Goal: Information Seeking & Learning: Learn about a topic

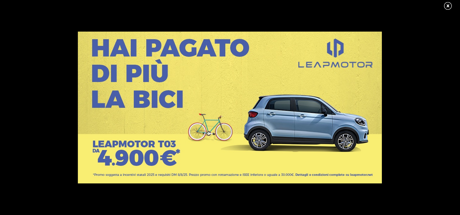
click at [443, 6] on link at bounding box center [450, 6] width 15 height 9
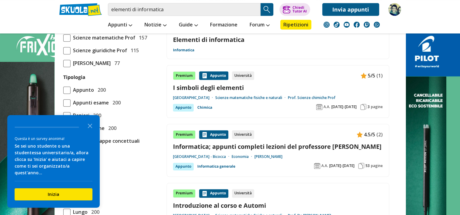
scroll to position [395, 0]
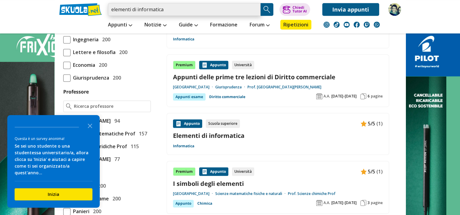
click at [210, 10] on input "elementi di informatica" at bounding box center [184, 9] width 153 height 13
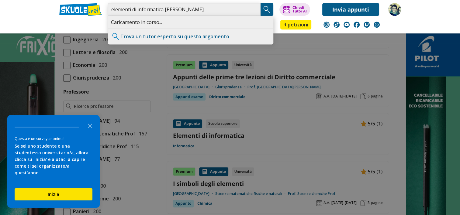
type input "elementi di informatica [PERSON_NAME]"
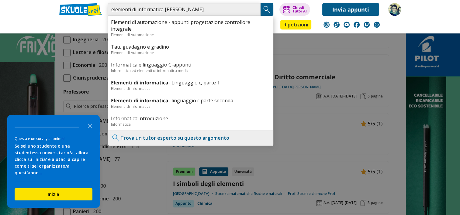
scroll to position [365, 0]
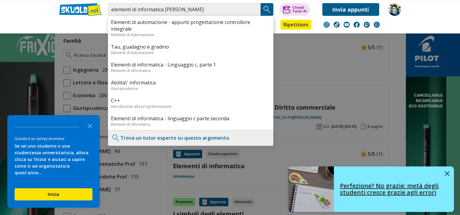
click at [446, 174] on img at bounding box center [447, 173] width 5 height 5
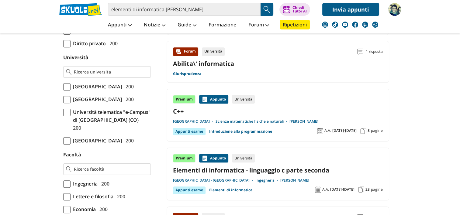
scroll to position [243, 0]
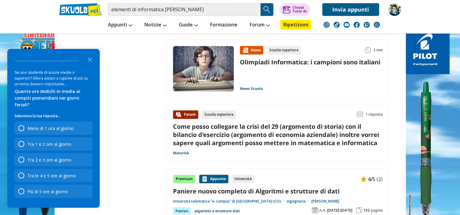
scroll to position [881, 0]
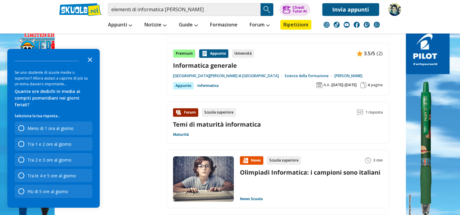
click at [91, 64] on icon "Close the survey" at bounding box center [90, 59] width 12 height 12
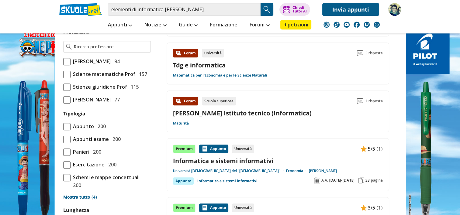
scroll to position [456, 0]
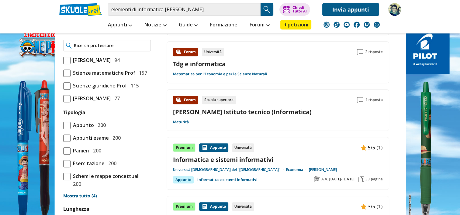
click at [109, 49] on input "Professore" at bounding box center [111, 46] width 74 height 6
click at [86, 49] on input "Robero Riggio" at bounding box center [111, 46] width 74 height 6
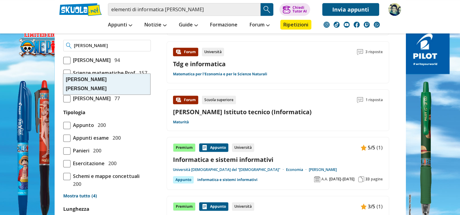
click at [120, 79] on div "Riggio Roberto" at bounding box center [106, 84] width 87 height 21
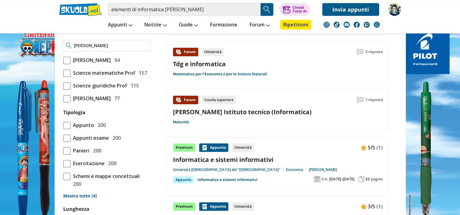
type input "Riggio Roberto"
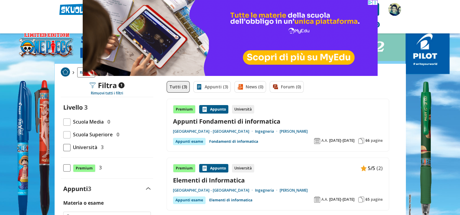
click at [195, 182] on link "Elementi di Informatica" at bounding box center [278, 180] width 210 height 8
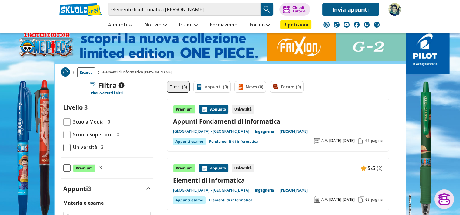
click at [139, 169] on label "Premium 3" at bounding box center [107, 168] width 88 height 9
click at [63, 168] on input "Premium 3" at bounding box center [63, 168] width 0 height 0
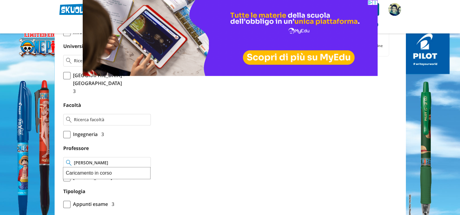
click at [144, 162] on input "[PERSON_NAME]" at bounding box center [111, 163] width 74 height 6
type input "Ant"
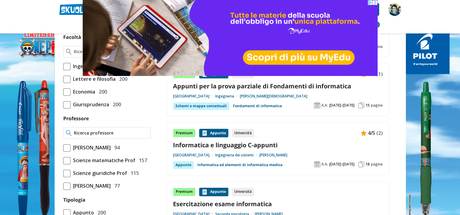
scroll to position [425, 0]
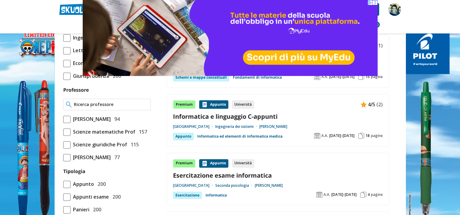
click at [103, 110] on div at bounding box center [107, 105] width 88 height 12
click at [104, 108] on input "Professore" at bounding box center [111, 104] width 74 height 6
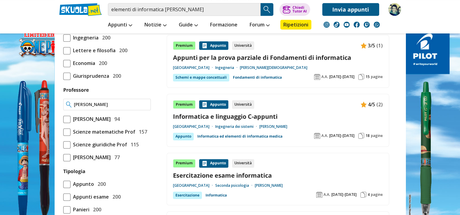
click at [123, 108] on input "Antonio Pistoia" at bounding box center [111, 104] width 74 height 6
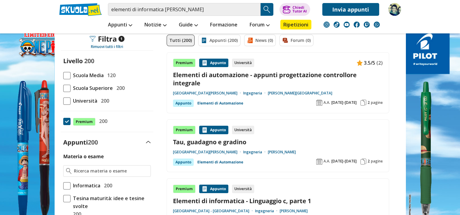
scroll to position [122, 0]
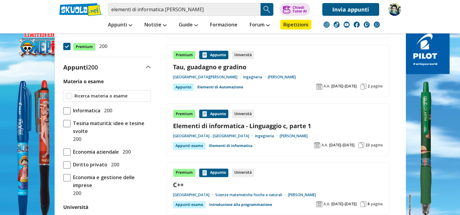
type input "Antonio Pistoia"
click at [94, 97] on input "Materia o esame" at bounding box center [111, 96] width 74 height 6
type input "el"
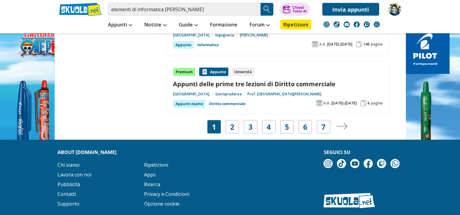
scroll to position [1003, 0]
